Goal: Check status: Check status

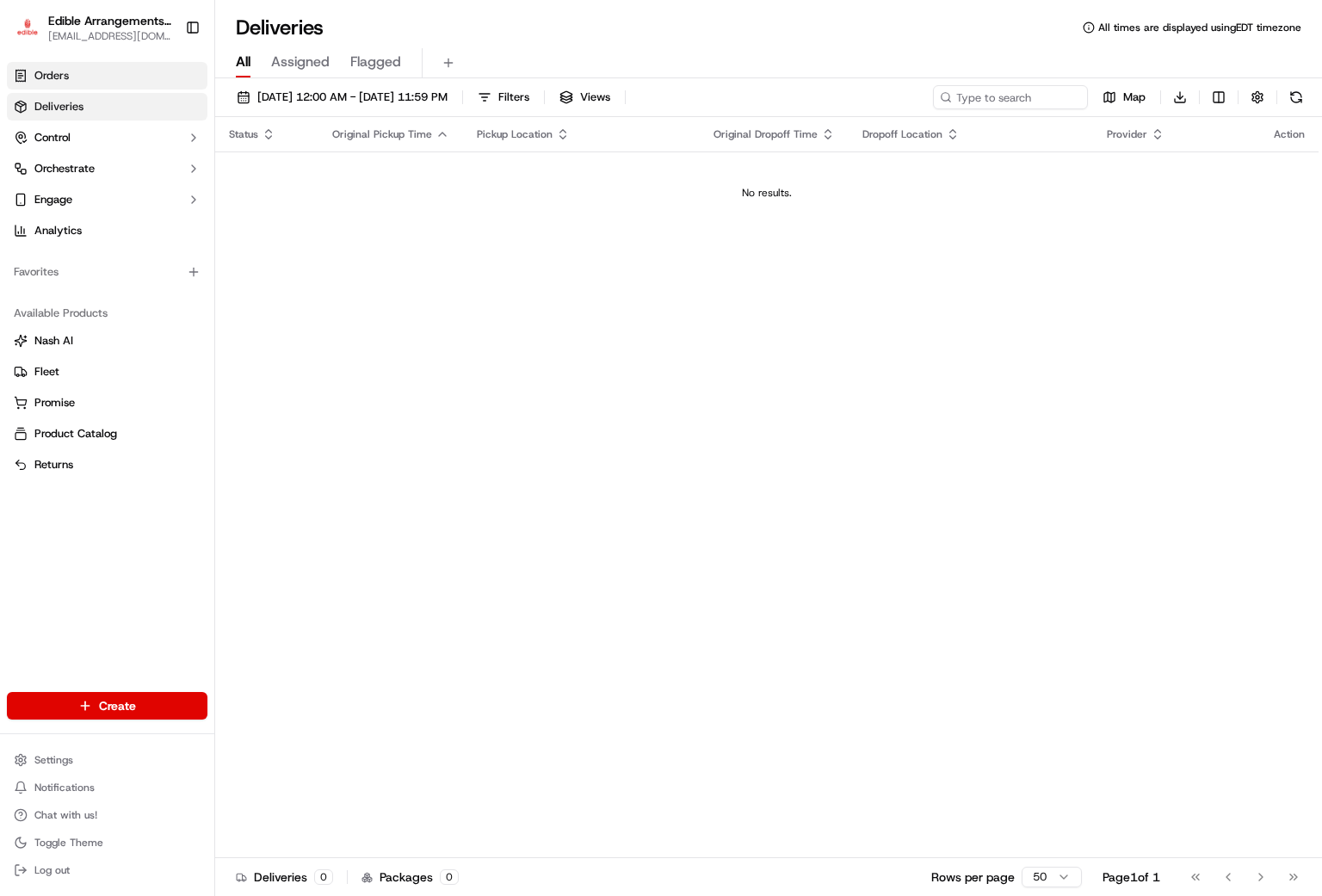
click at [70, 75] on link "Orders" at bounding box center [107, 76] width 201 height 28
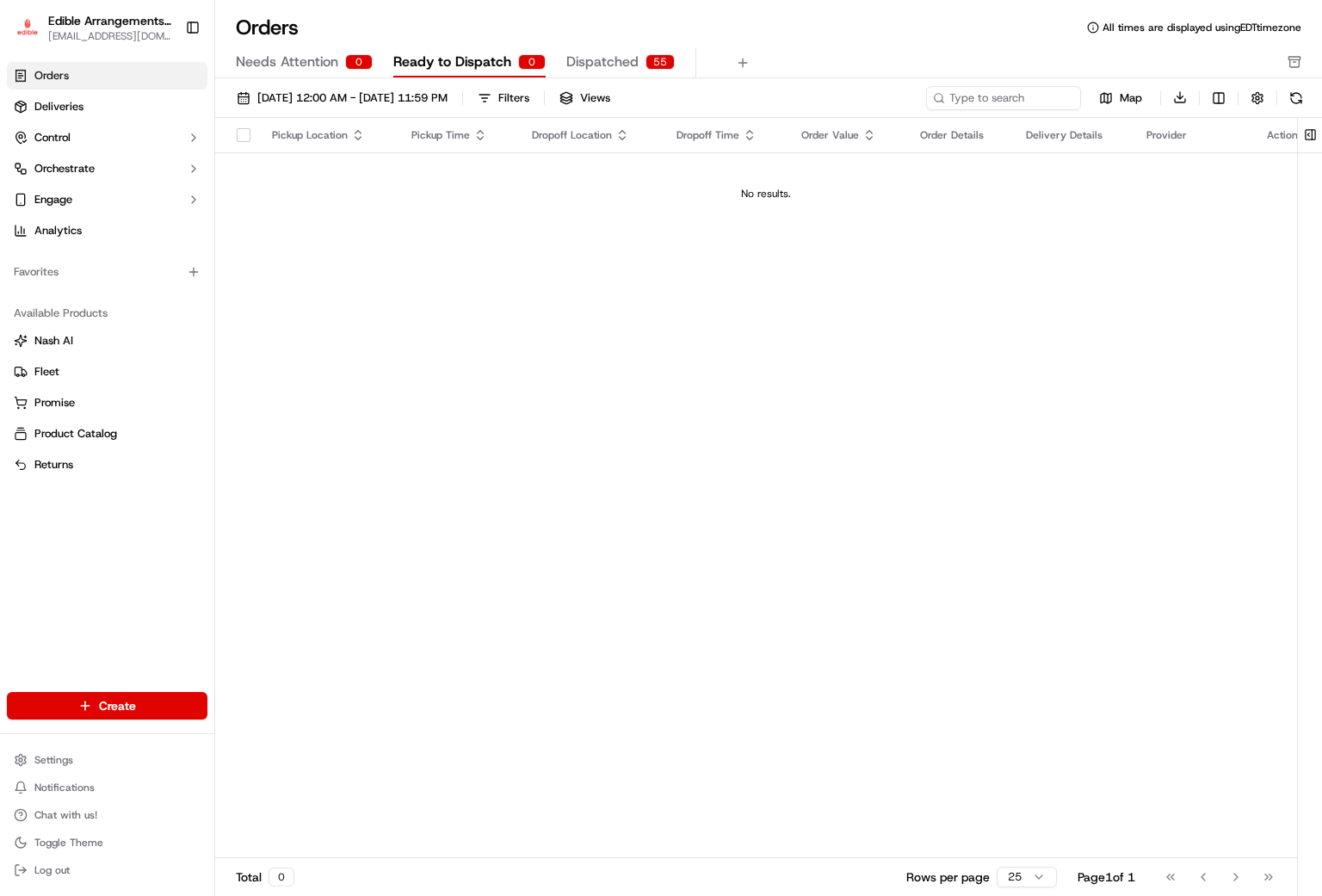
click at [608, 63] on span "Dispatched" at bounding box center [601, 62] width 72 height 21
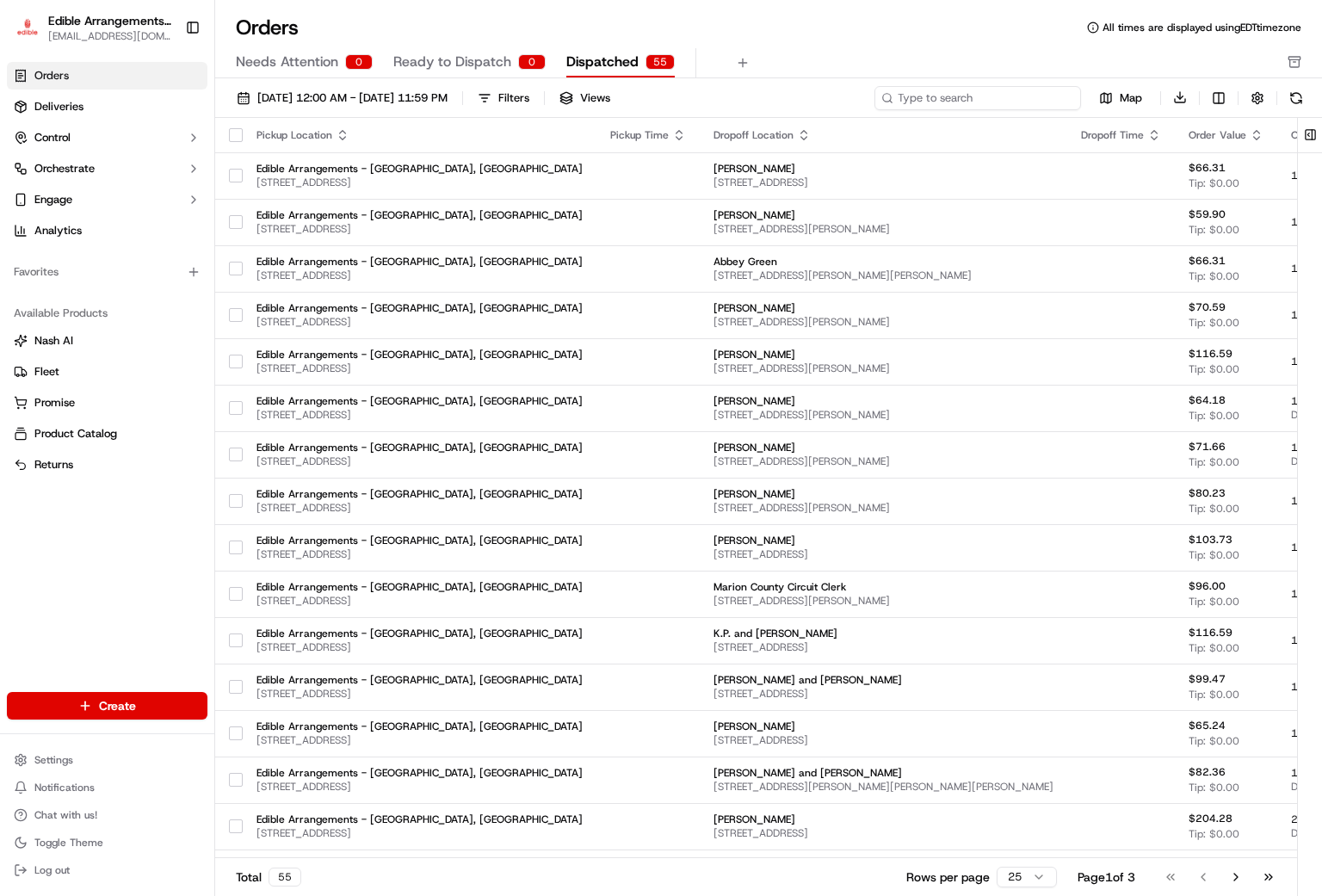
click at [976, 96] on input at bounding box center [978, 98] width 207 height 24
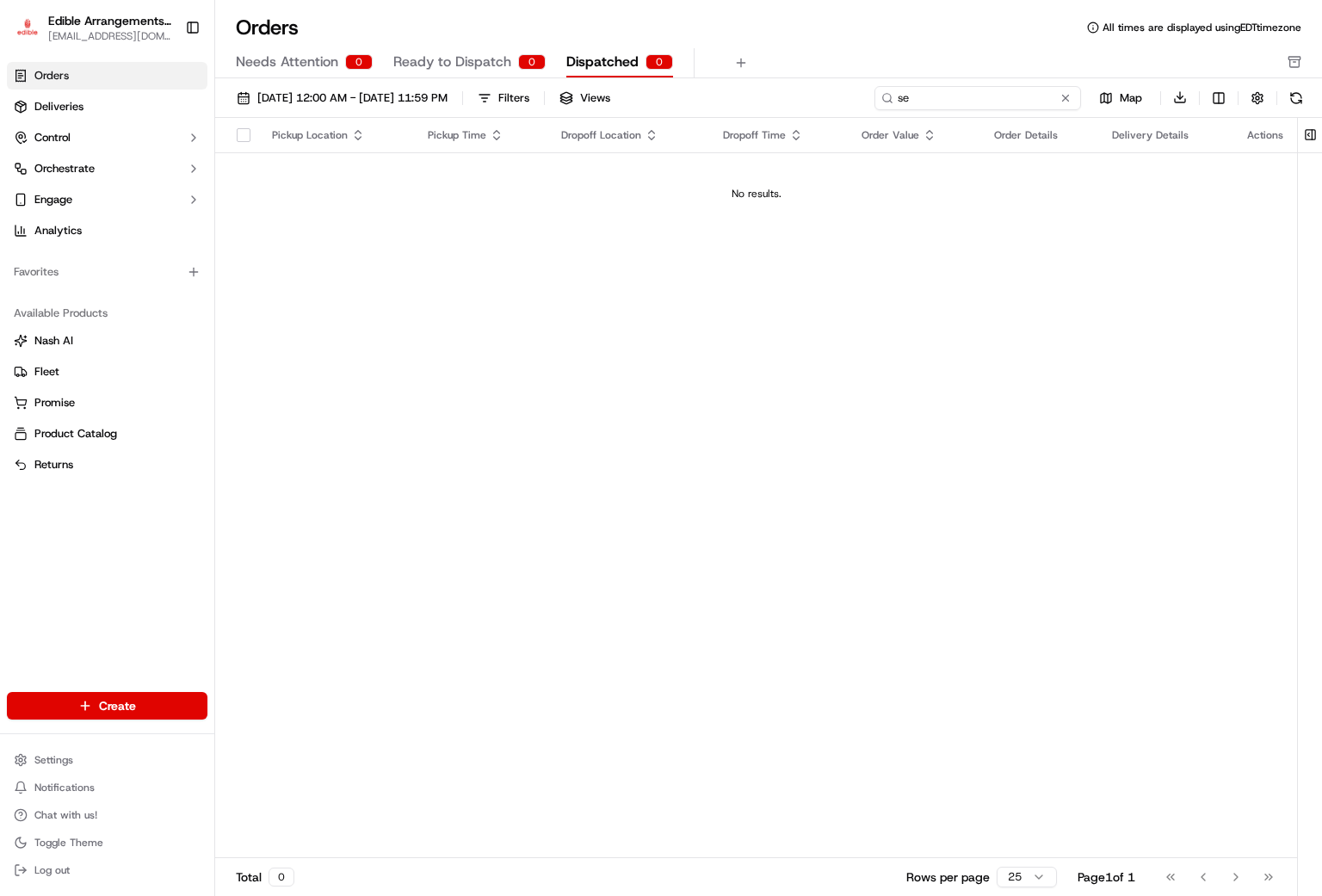
type input "s"
type input "[PERSON_NAME]"
